Goal: Information Seeking & Learning: Learn about a topic

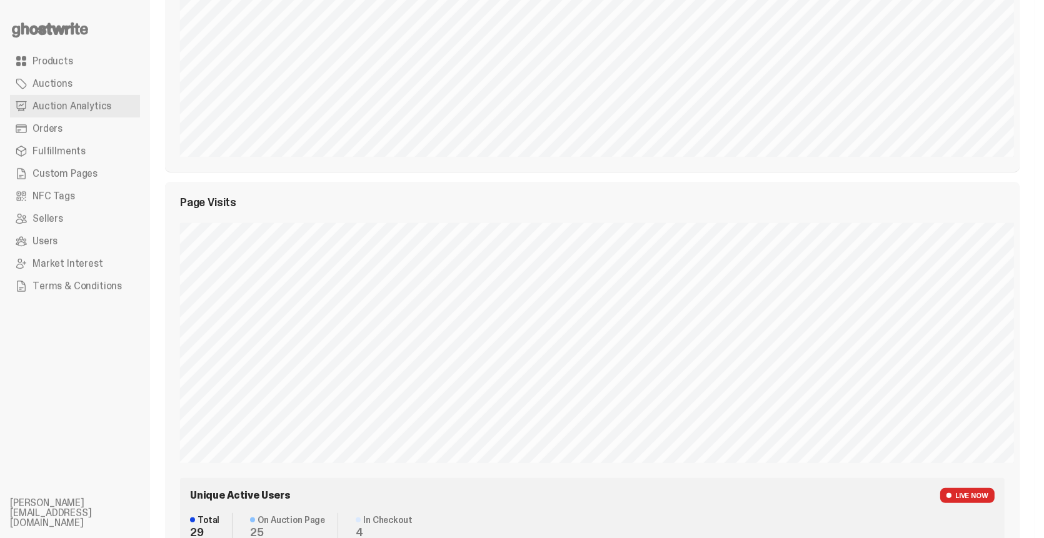
scroll to position [500, 0]
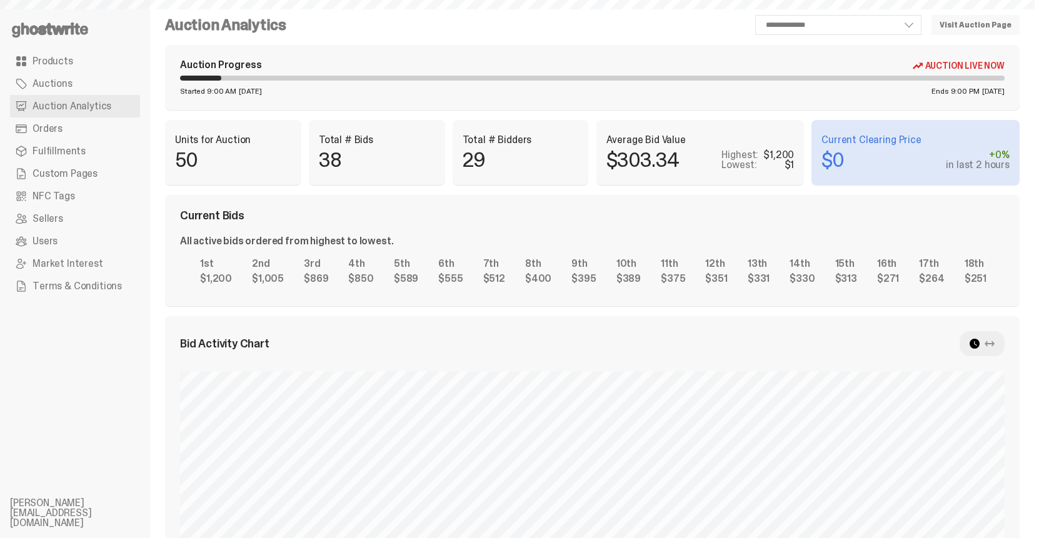
scroll to position [500, 0]
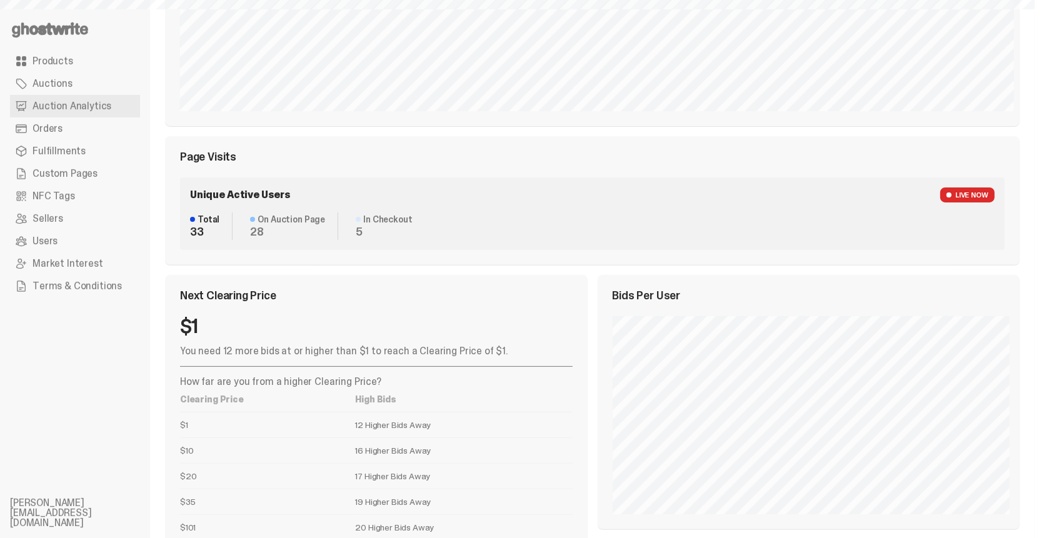
select select "**"
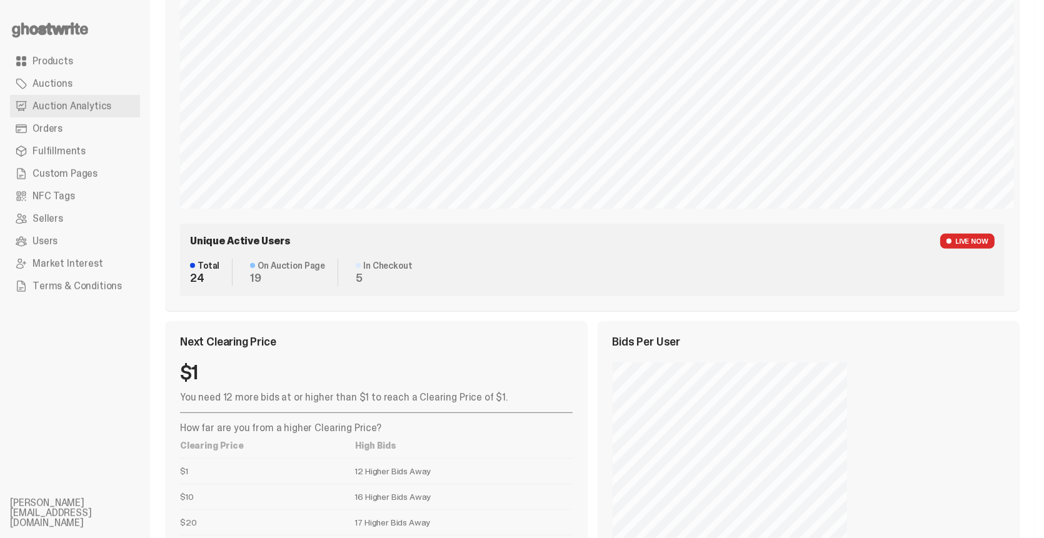
scroll to position [796, 0]
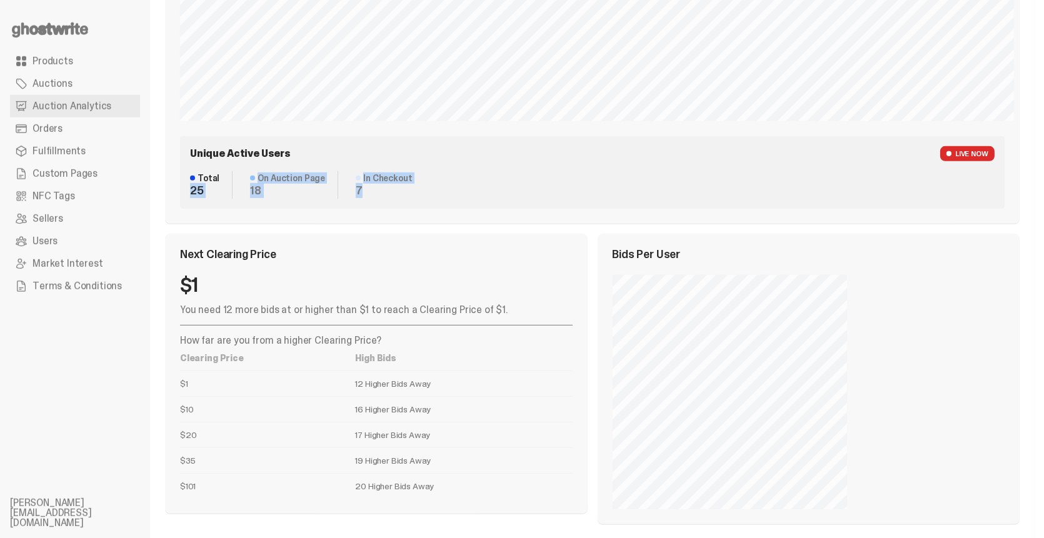
drag, startPoint x: 187, startPoint y: 186, endPoint x: 375, endPoint y: 189, distance: 188.1
click at [375, 189] on div "Unique Active Users LIVE NOW Total 25 On Auction Page 18 In Checkout 7" at bounding box center [592, 172] width 824 height 72
click at [375, 189] on dd "7" at bounding box center [384, 190] width 56 height 11
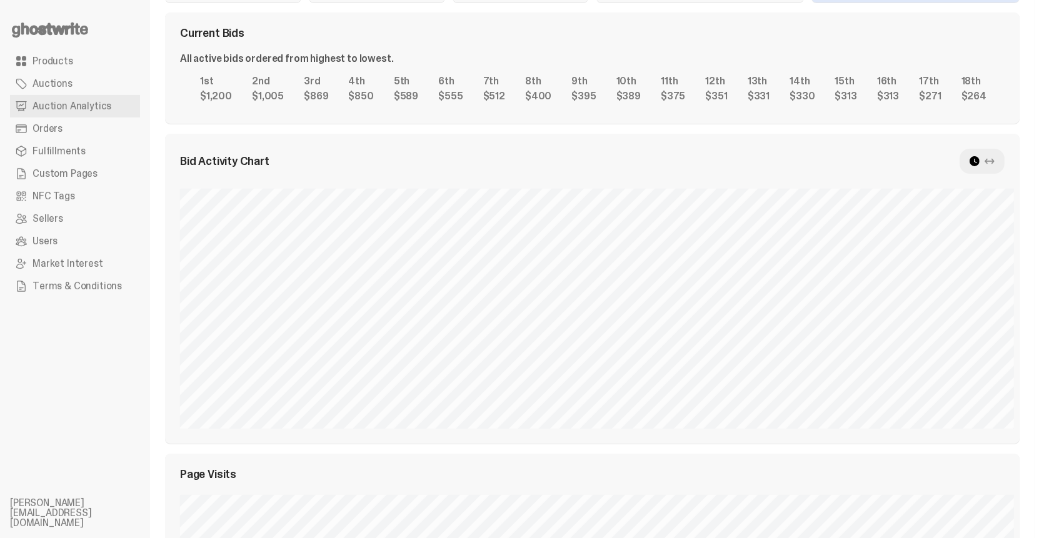
scroll to position [125, 0]
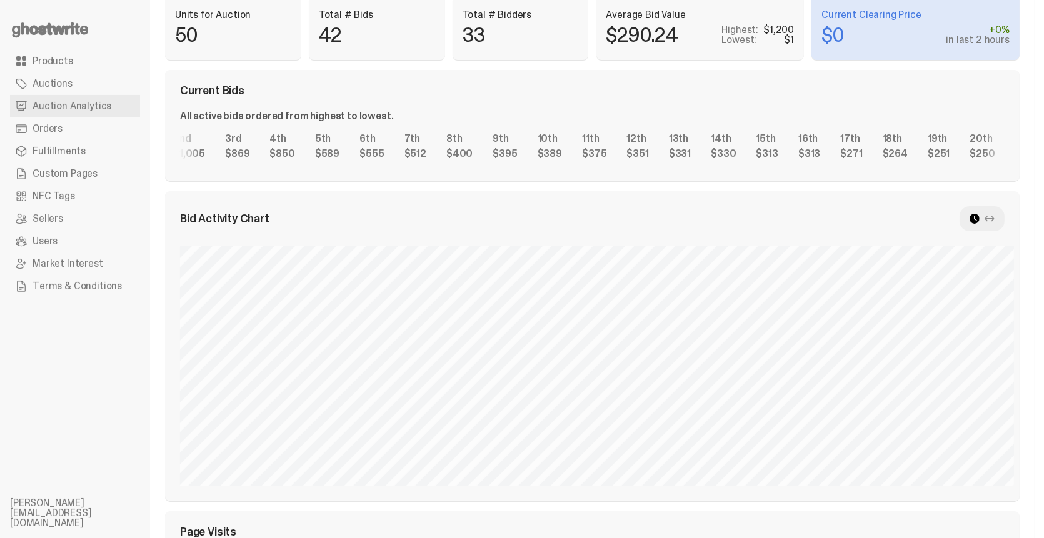
click at [771, 146] on div "1st $1,200 2nd $1,005 3rd $869 4th $850 5th $589 6th $555 7th $512 8th $400 9th…" at bounding box center [592, 146] width 824 height 40
click at [475, 141] on div "1st $1,200 2nd $1,005 3rd $869 4th $850 5th $589 6th $555 7th $512 8th $400 9th…" at bounding box center [592, 146] width 824 height 40
click at [572, 141] on div "1st $1,200 2nd $1,005 3rd $869 4th $850 5th $589 6th $555 7th $512 8th $400 9th…" at bounding box center [592, 146] width 824 height 40
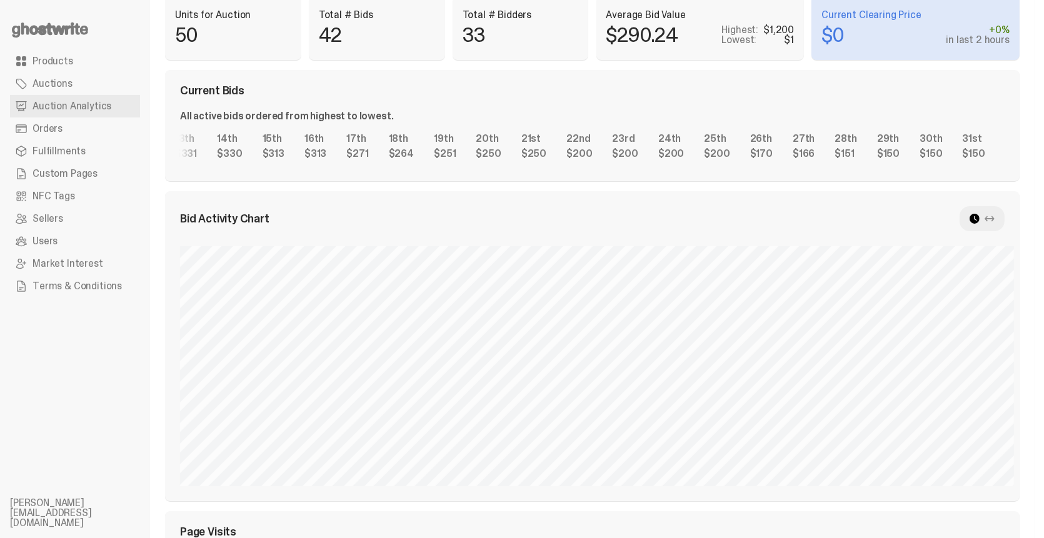
click at [778, 150] on div "1st $1,200 2nd $1,005 3rd $869 4th $850 5th $589 6th $555 7th $512 8th $400 9th…" at bounding box center [592, 146] width 824 height 40
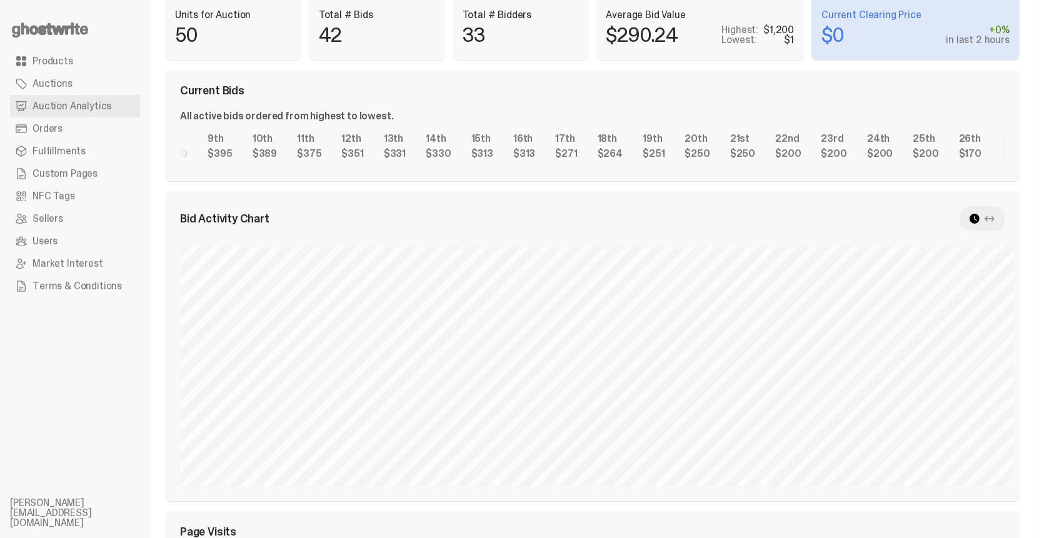
click at [661, 154] on div "1st $1,200 2nd $1,005 3rd $869 4th $850 5th $589 6th $555 7th $512 8th $400 9th…" at bounding box center [592, 146] width 824 height 40
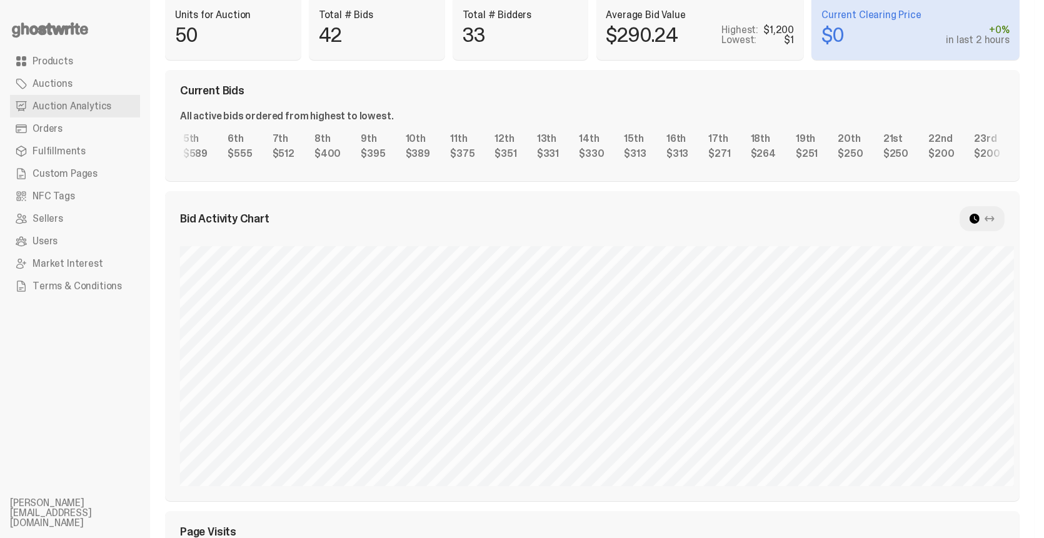
click at [633, 157] on div "1st $1,200 2nd $1,005 3rd $869 4th $850 5th $589 6th $555 7th $512 8th $400 9th…" at bounding box center [592, 146] width 824 height 40
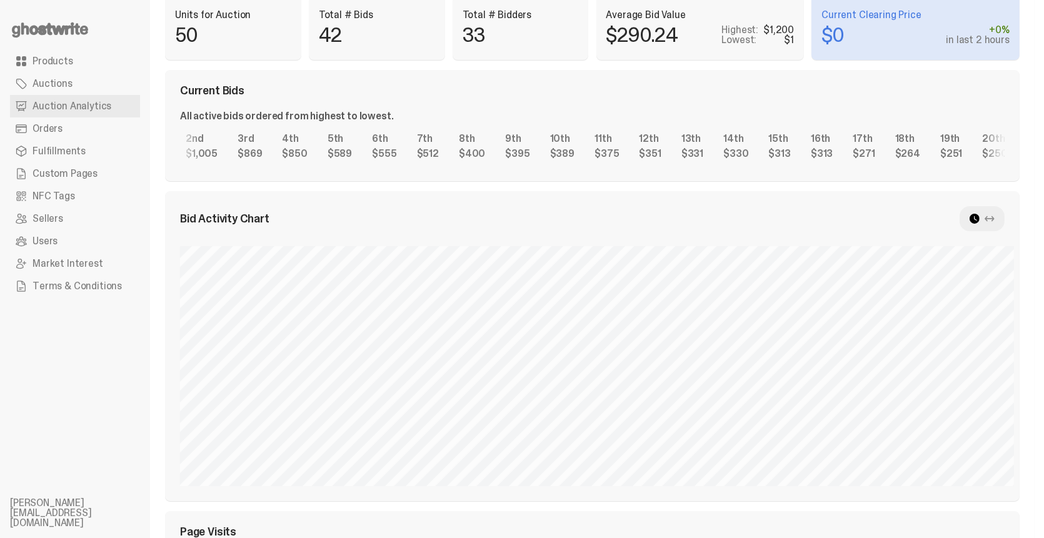
click at [619, 164] on div "1st $1,200 2nd $1,005 3rd $869 4th $850 5th $589 6th $555 7th $512 8th $400 9th…" at bounding box center [592, 146] width 824 height 40
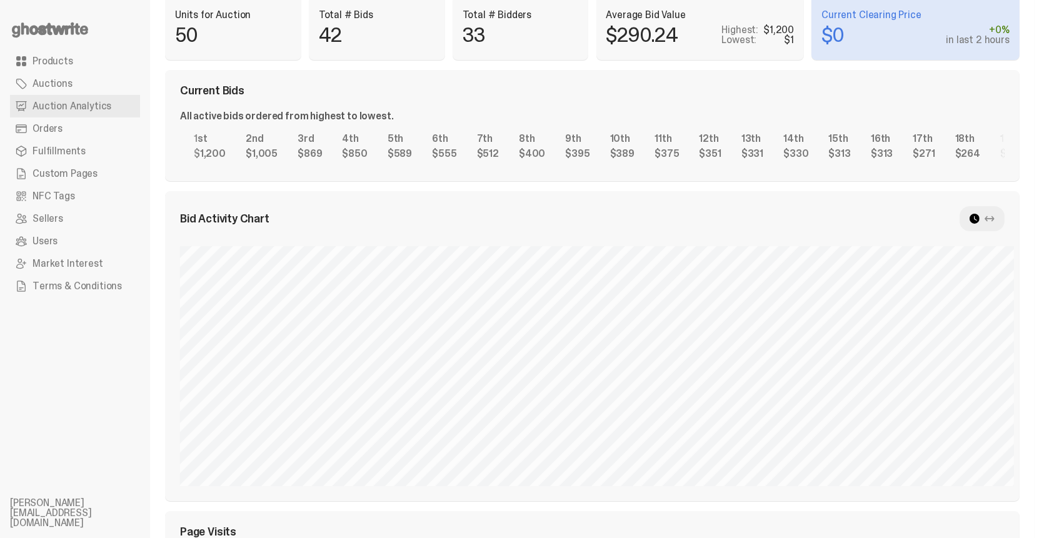
scroll to position [0, 0]
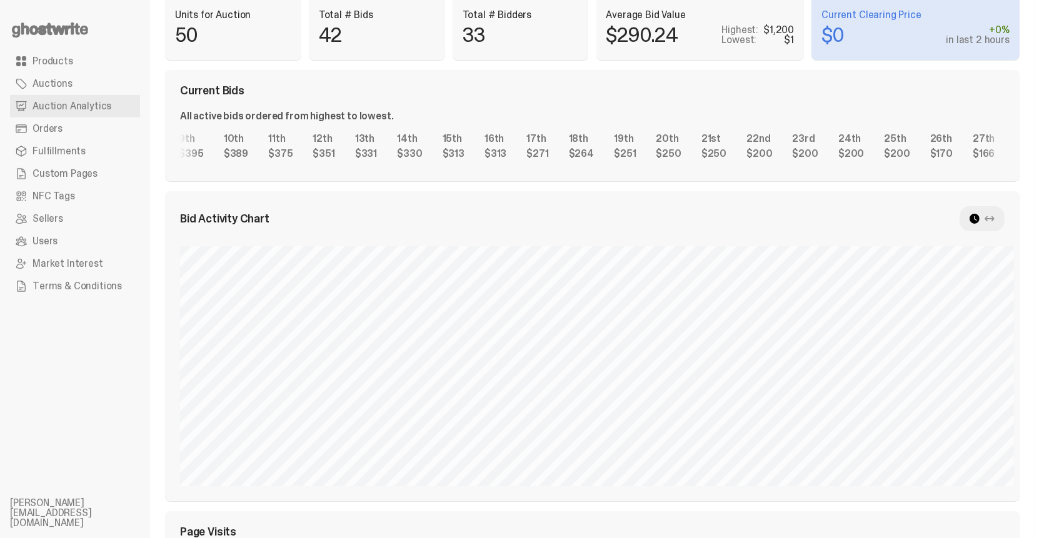
click at [379, 155] on div "1st $1,200 2nd $1,005 3rd $869 4th $850 5th $589 6th $555 7th $512 8th $400 9th…" at bounding box center [592, 146] width 824 height 40
click at [471, 155] on div "1st $1,200 2nd $1,005 3rd $869 4th $850 5th $589 6th $555 7th $512 8th $400 9th…" at bounding box center [592, 146] width 824 height 40
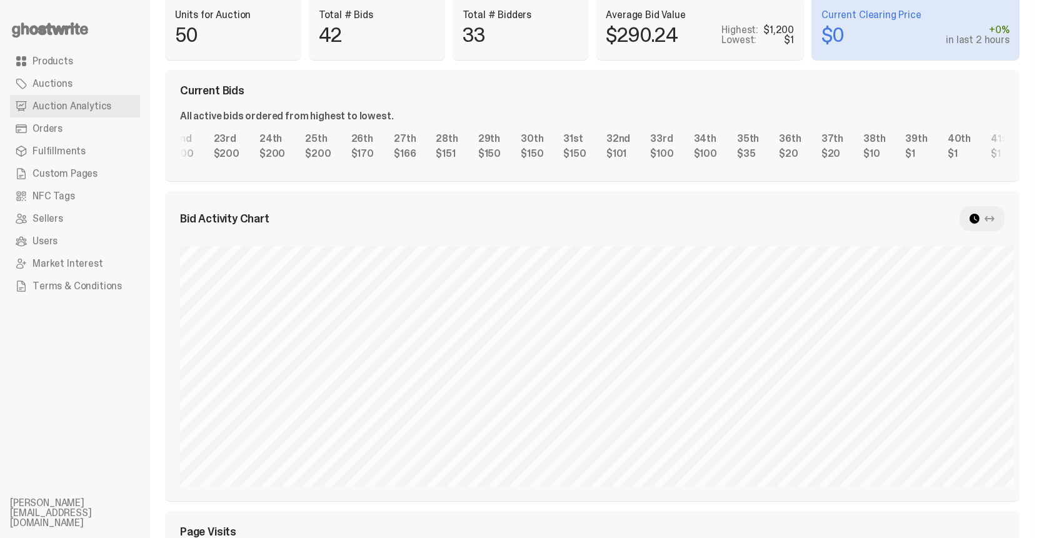
click at [486, 156] on div "1st $1,200 2nd $1,005 3rd $869 4th $850 5th $589 6th $555 7th $512 8th $400 9th…" at bounding box center [592, 146] width 824 height 40
click at [604, 159] on div "1st $1,200 2nd $1,005 3rd $869 4th $850 5th $589 6th $555 7th $512 8th $400 9th…" at bounding box center [592, 146] width 824 height 40
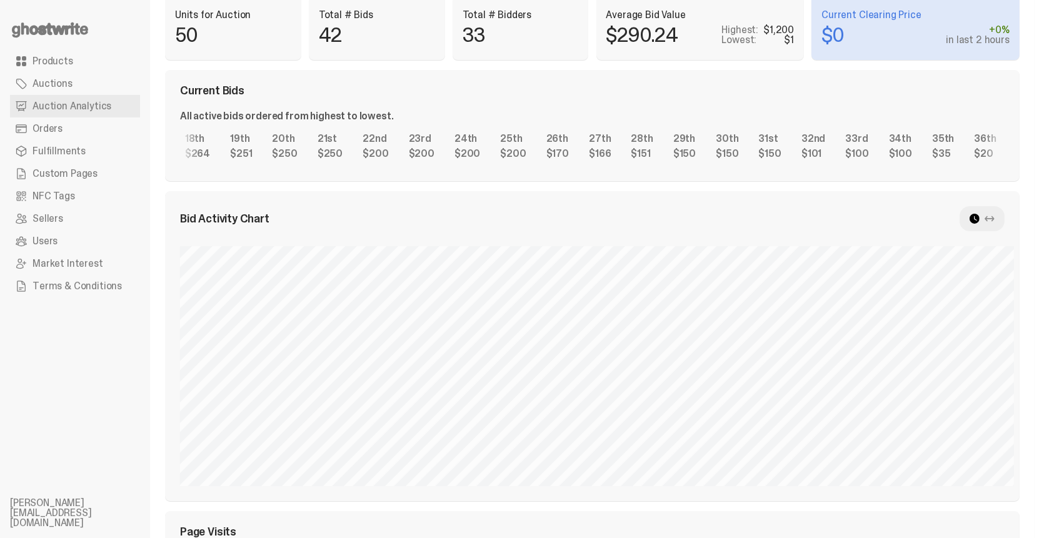
click at [844, 157] on div "1st $1,200 2nd $1,005 3rd $869 4th $850 5th $589 6th $555 7th $512 8th $400 9th…" at bounding box center [592, 146] width 824 height 40
click at [790, 159] on div "1st $1,200 2nd $1,005 3rd $869 4th $850 5th $589 6th $555 7th $512 8th $400 9th…" at bounding box center [592, 146] width 824 height 40
click at [693, 152] on div "1st $1,200 2nd $1,005 3rd $869 4th $850 5th $589 6th $555 7th $512 8th $400 9th…" at bounding box center [592, 146] width 824 height 40
click at [684, 146] on div "1st $1,200 2nd $1,005 3rd $869 4th $850 5th $589 6th $555 7th $512 8th $400 9th…" at bounding box center [592, 146] width 824 height 40
click at [715, 146] on div "1st $1,200 2nd $1,005 3rd $869 4th $850 5th $589 6th $555 7th $512 8th $400 9th…" at bounding box center [592, 146] width 824 height 40
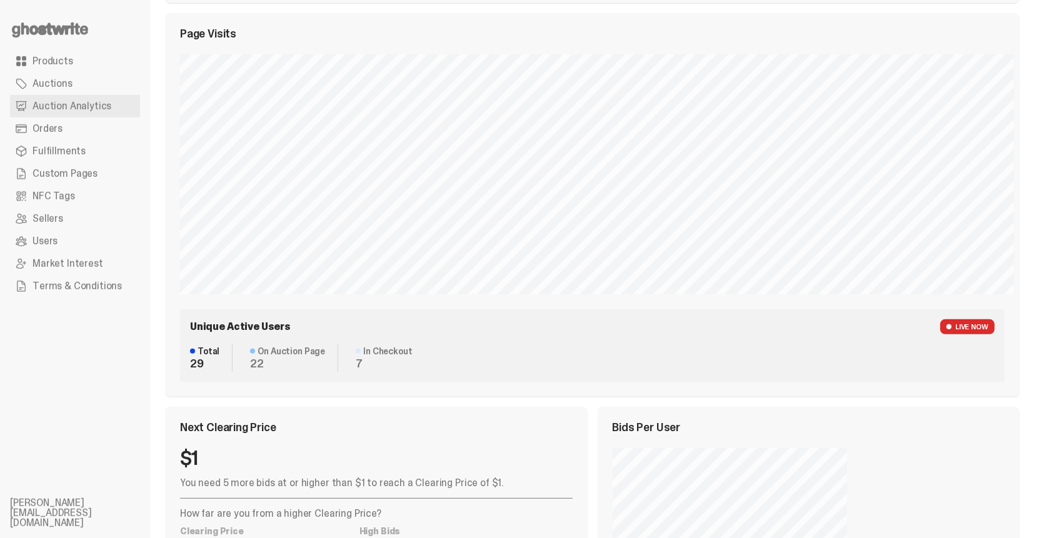
scroll to position [625, 0]
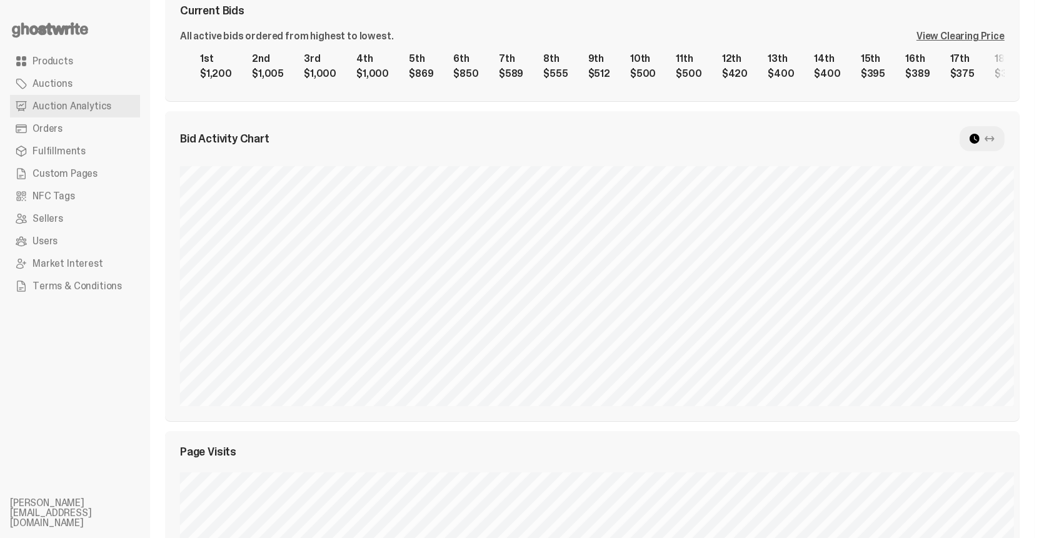
scroll to position [176, 0]
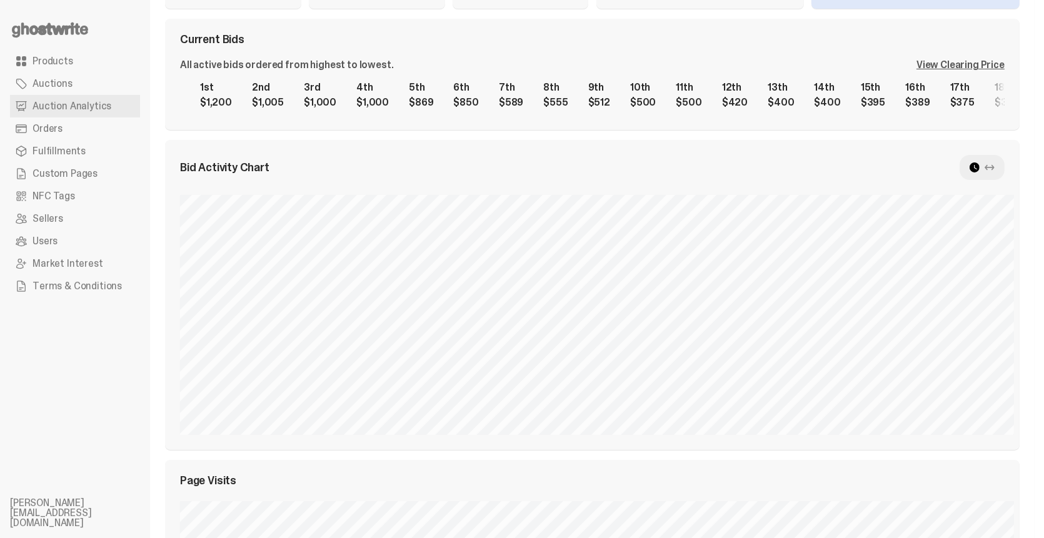
click at [954, 67] on div "View Clearing Price" at bounding box center [960, 65] width 88 height 10
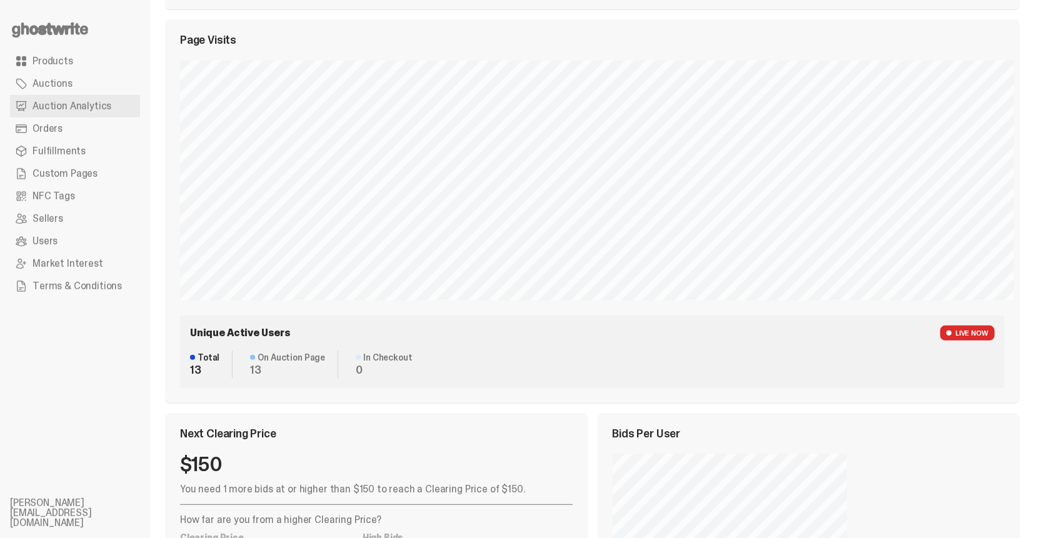
scroll to position [625, 0]
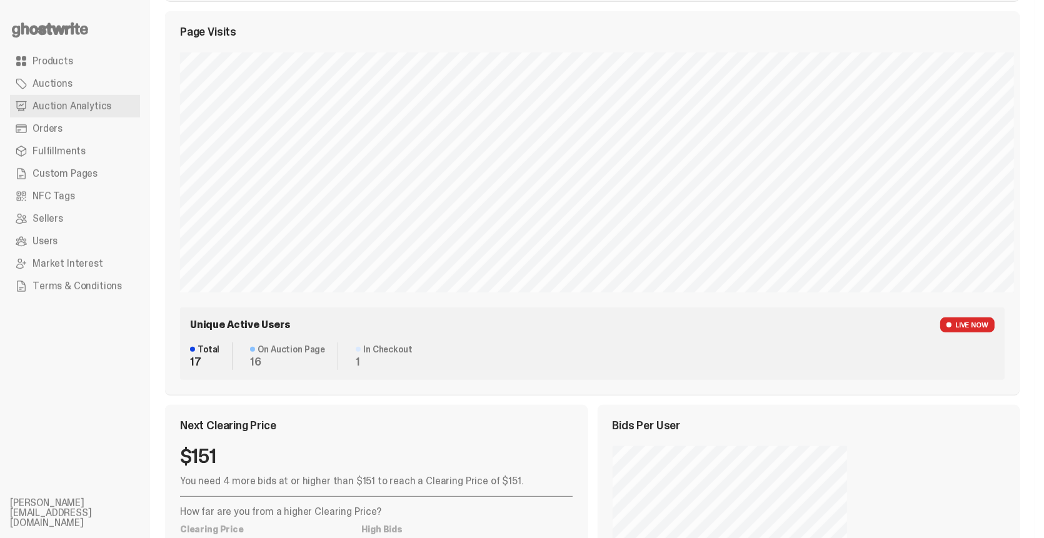
select select "**"
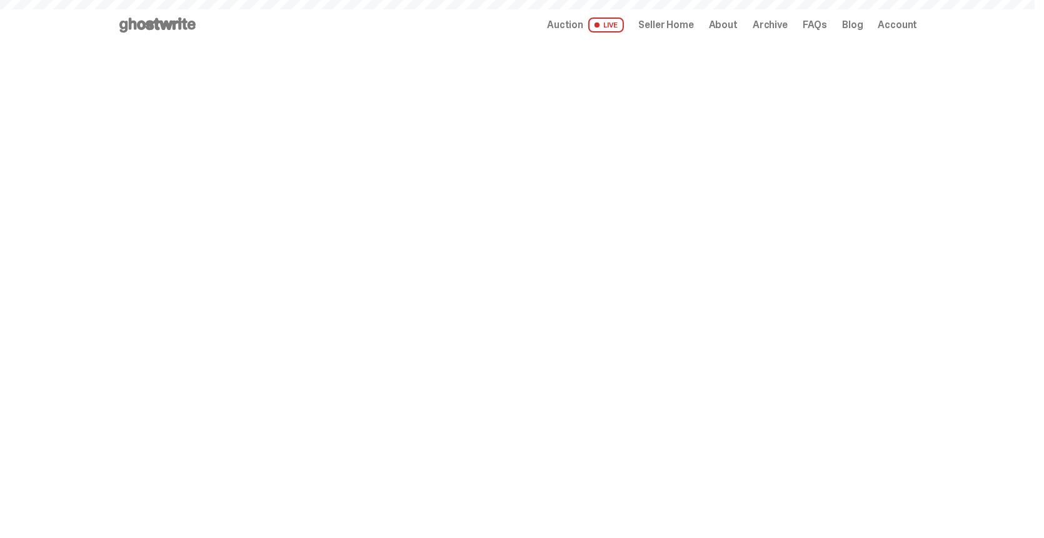
click at [577, 21] on span "Auction" at bounding box center [565, 25] width 36 height 10
